Goal: Information Seeking & Learning: Find specific fact

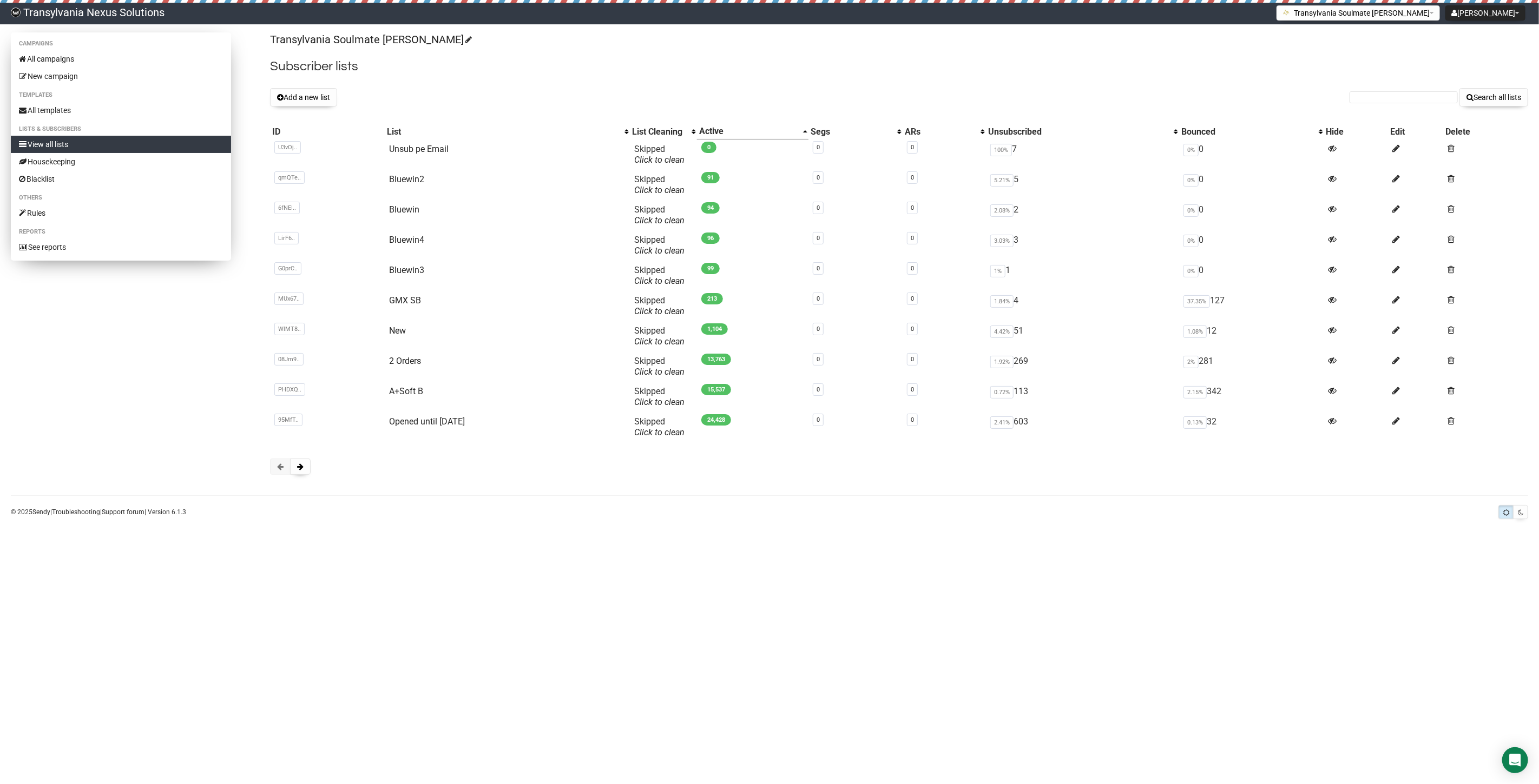
click at [87, 146] on link "View all lists" at bounding box center [121, 144] width 220 height 18
drag, startPoint x: 1370, startPoint y: 91, endPoint x: 1375, endPoint y: 97, distance: 7.8
click at [1370, 90] on form "Search all lists" at bounding box center [1438, 97] width 179 height 18
paste input "[PERSON_NAME][EMAIL_ADDRESS][DOMAIN_NAME]"
type input "[PERSON_NAME][EMAIL_ADDRESS][DOMAIN_NAME]"
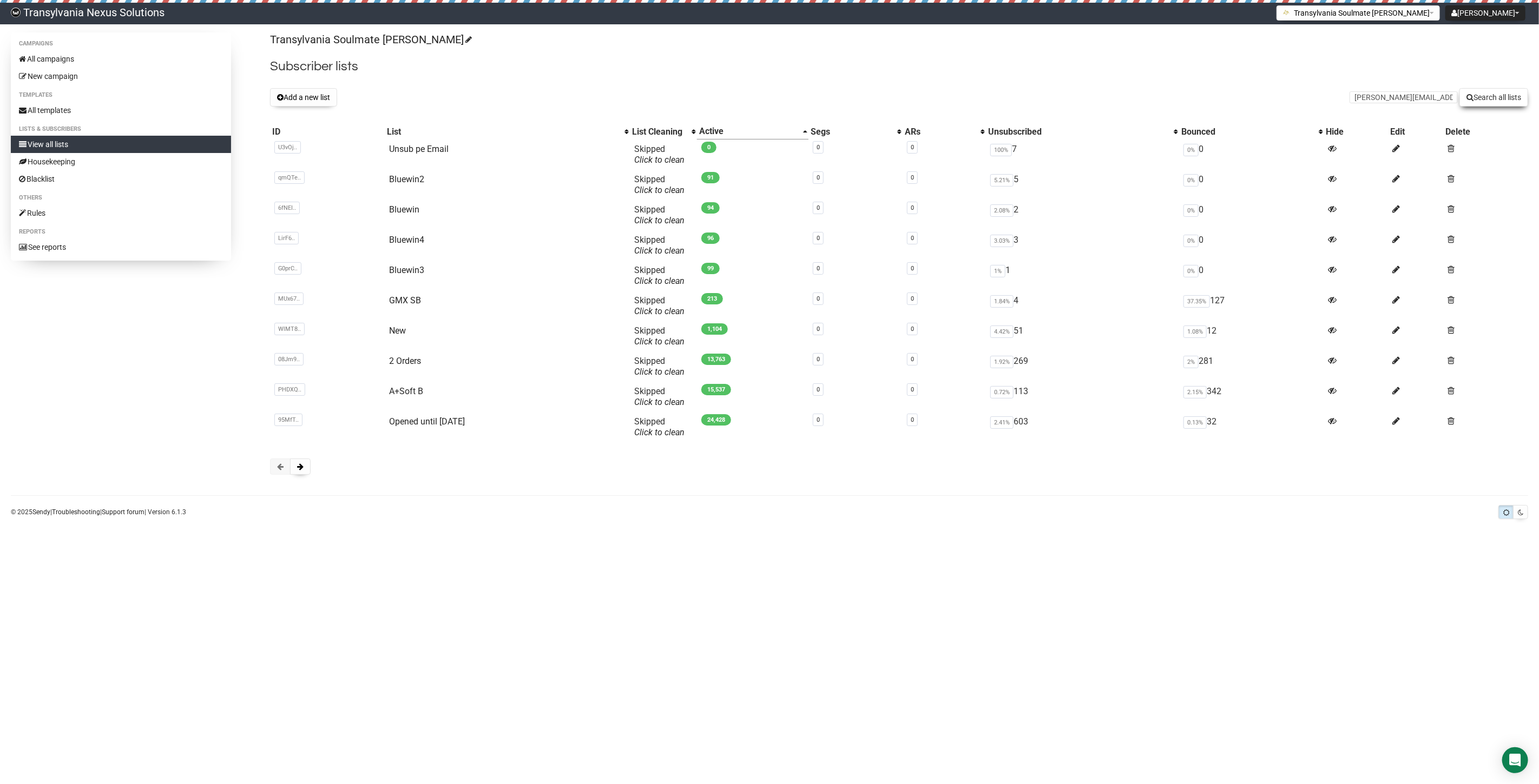
click at [1477, 96] on button "Search all lists" at bounding box center [1494, 97] width 69 height 18
